Goal: Check status: Check status

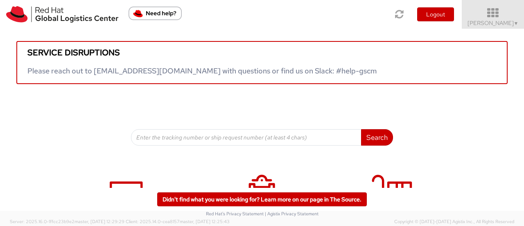
click at [482, 16] on icon at bounding box center [493, 12] width 72 height 11
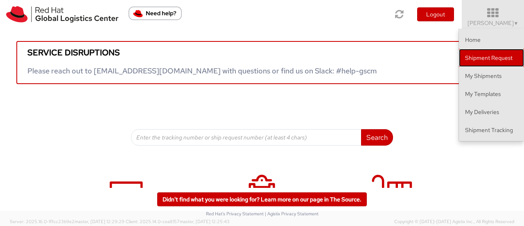
click at [479, 64] on link "Shipment Request" at bounding box center [491, 58] width 65 height 18
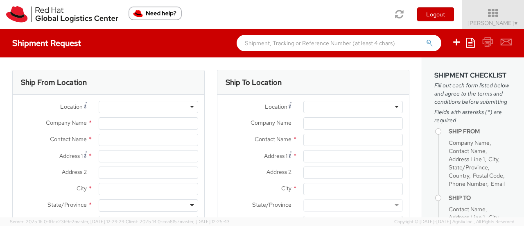
select select
select select "764"
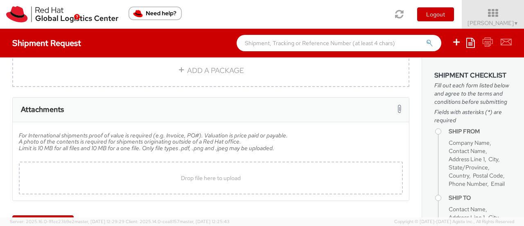
type input "Red Hat, Inc."
type input "[PERSON_NAME]"
type input "[STREET_ADDRESS]"
type input "RALEIGH"
type input "27601"
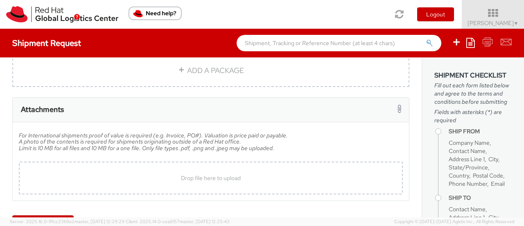
type input "[PHONE_NUMBER]"
type input "[EMAIL_ADDRESS][DOMAIN_NAME]"
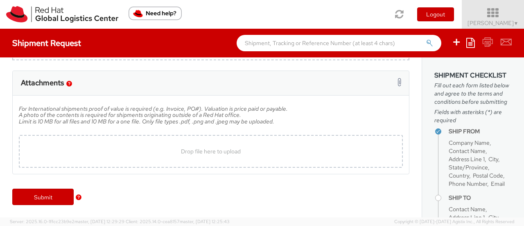
click at [496, 18] on icon at bounding box center [493, 12] width 72 height 11
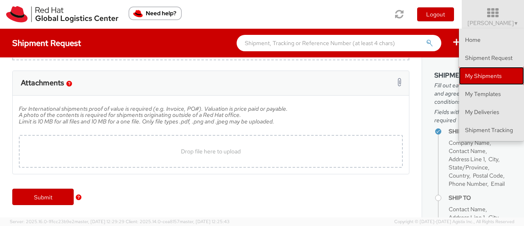
click at [487, 72] on link "My Shipments" at bounding box center [491, 76] width 65 height 18
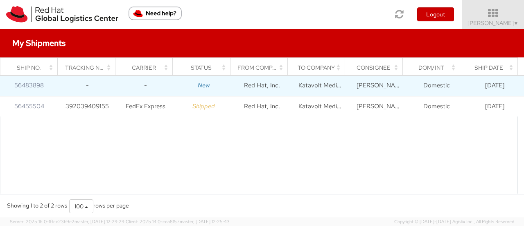
click at [358, 78] on td "[PERSON_NAME]" at bounding box center [378, 85] width 58 height 20
click at [364, 86] on td "[PERSON_NAME]" at bounding box center [378, 85] width 58 height 20
click at [33, 84] on link "56483898" at bounding box center [28, 85] width 29 height 8
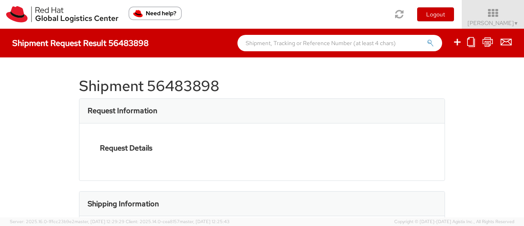
click at [33, 84] on div at bounding box center [262, 113] width 524 height 226
